Goal: Navigation & Orientation: Find specific page/section

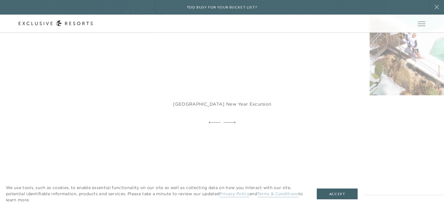
scroll to position [1363, 0]
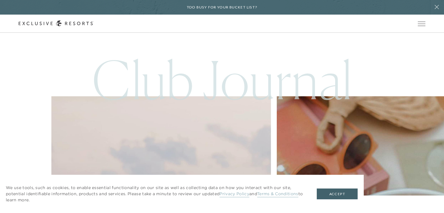
drag, startPoint x: 448, startPoint y: 18, endPoint x: 448, endPoint y: 180, distance: 161.9
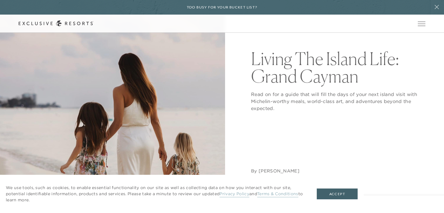
scroll to position [161, 0]
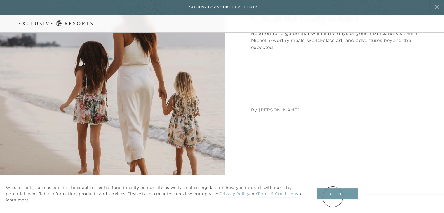
click at [333, 197] on button "Accept" at bounding box center [337, 194] width 41 height 11
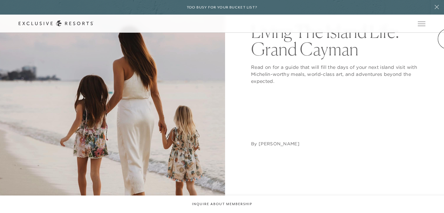
scroll to position [0, 0]
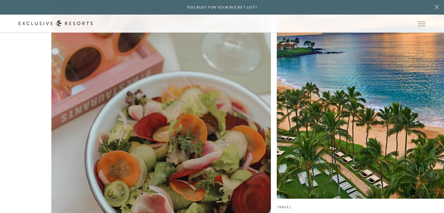
scroll to position [2064, 0]
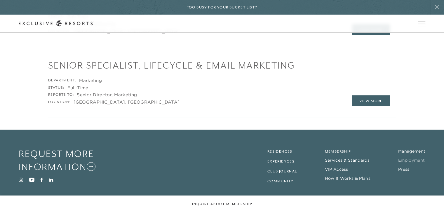
scroll to position [1245, 0]
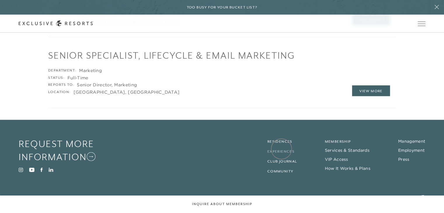
click at [282, 150] on link "Experiences" at bounding box center [281, 152] width 27 height 4
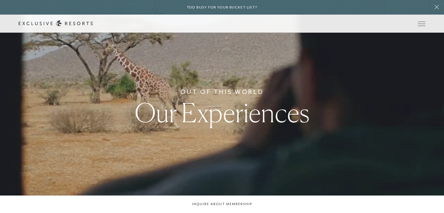
scroll to position [1245, 0]
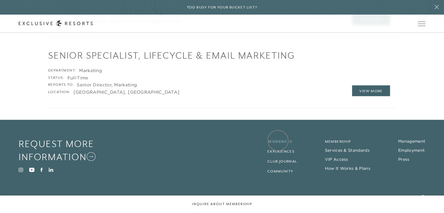
click at [278, 141] on link "Residences" at bounding box center [280, 142] width 25 height 4
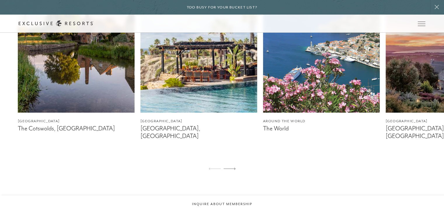
scroll to position [383, 0]
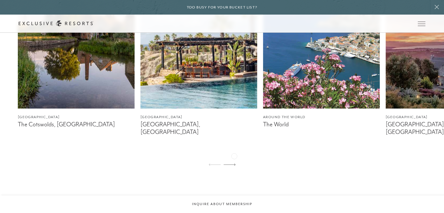
click at [234, 164] on icon at bounding box center [230, 165] width 12 height 2
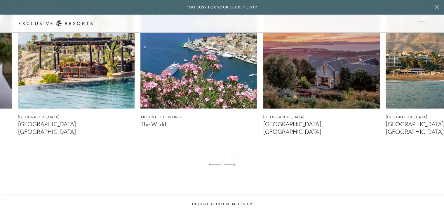
click at [234, 164] on icon at bounding box center [230, 165] width 12 height 2
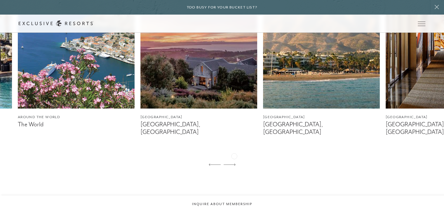
click at [234, 164] on icon at bounding box center [230, 165] width 12 height 2
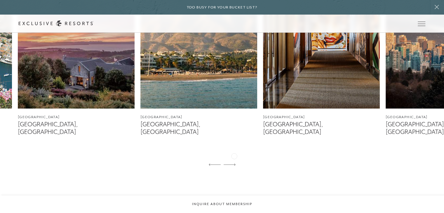
click at [234, 164] on icon at bounding box center [230, 165] width 12 height 2
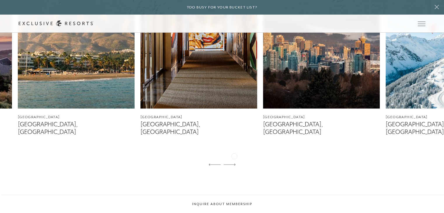
click at [234, 164] on icon at bounding box center [230, 165] width 12 height 2
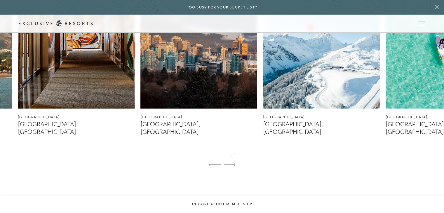
click at [234, 164] on icon at bounding box center [230, 165] width 12 height 2
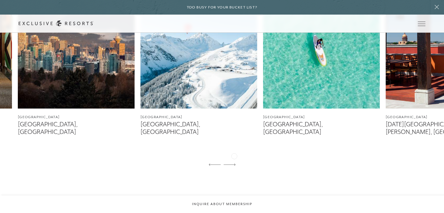
click at [234, 164] on icon at bounding box center [230, 165] width 12 height 2
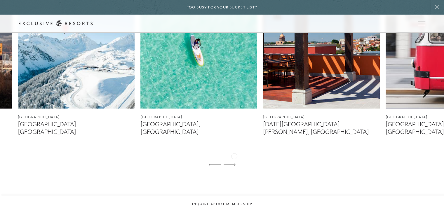
click at [234, 164] on icon at bounding box center [230, 165] width 12 height 2
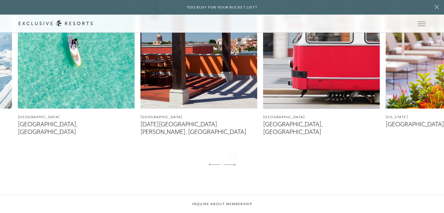
click at [234, 164] on icon at bounding box center [230, 165] width 12 height 2
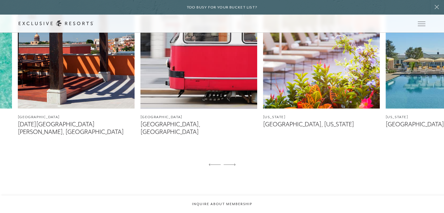
click at [234, 164] on icon at bounding box center [230, 165] width 12 height 2
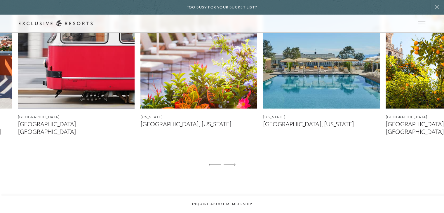
click at [234, 164] on icon at bounding box center [230, 165] width 12 height 2
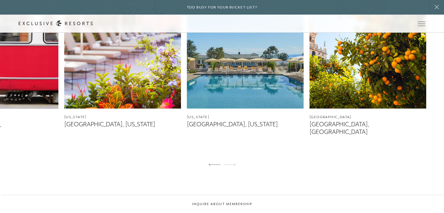
click at [234, 164] on icon at bounding box center [230, 165] width 12 height 2
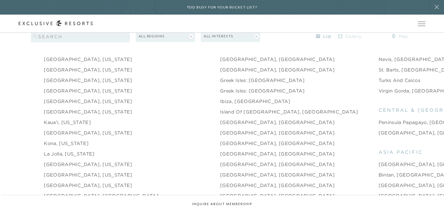
scroll to position [582, 0]
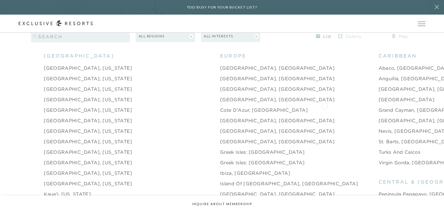
click at [379, 106] on li "Grand Cayman, [GEOGRAPHIC_DATA]" at bounding box center [440, 110] width 123 height 11
click at [379, 107] on link "Grand Cayman, [GEOGRAPHIC_DATA]" at bounding box center [426, 110] width 94 height 7
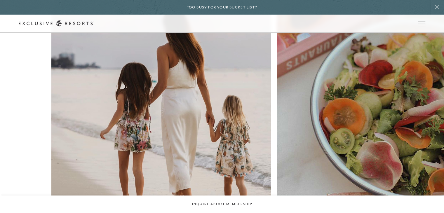
scroll to position [1545, 0]
